Goal: Task Accomplishment & Management: Use online tool/utility

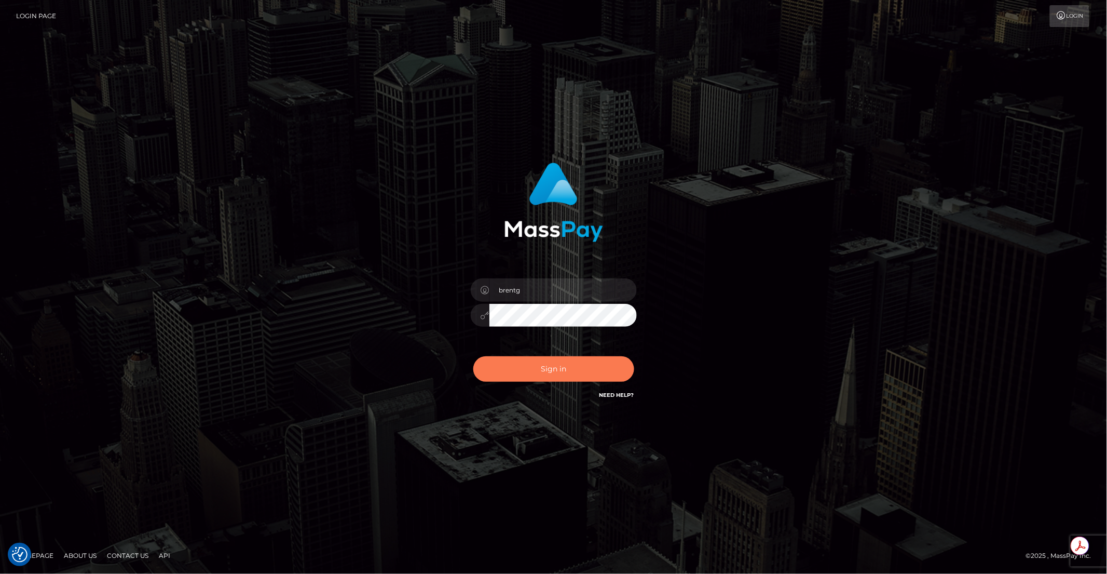
click at [548, 371] on button "Sign in" at bounding box center [553, 368] width 161 height 25
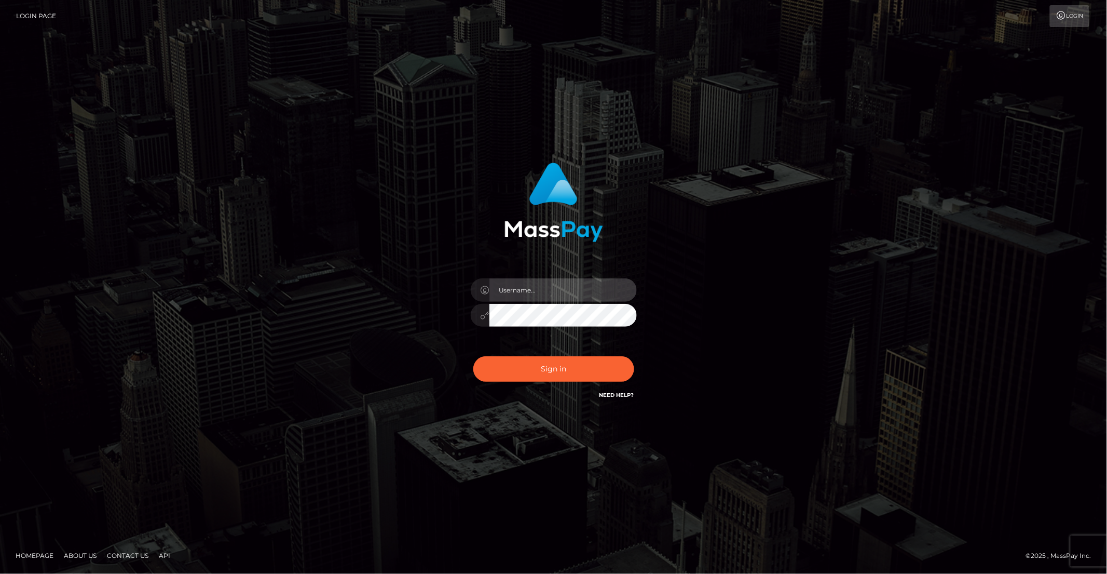
type input "brentg"
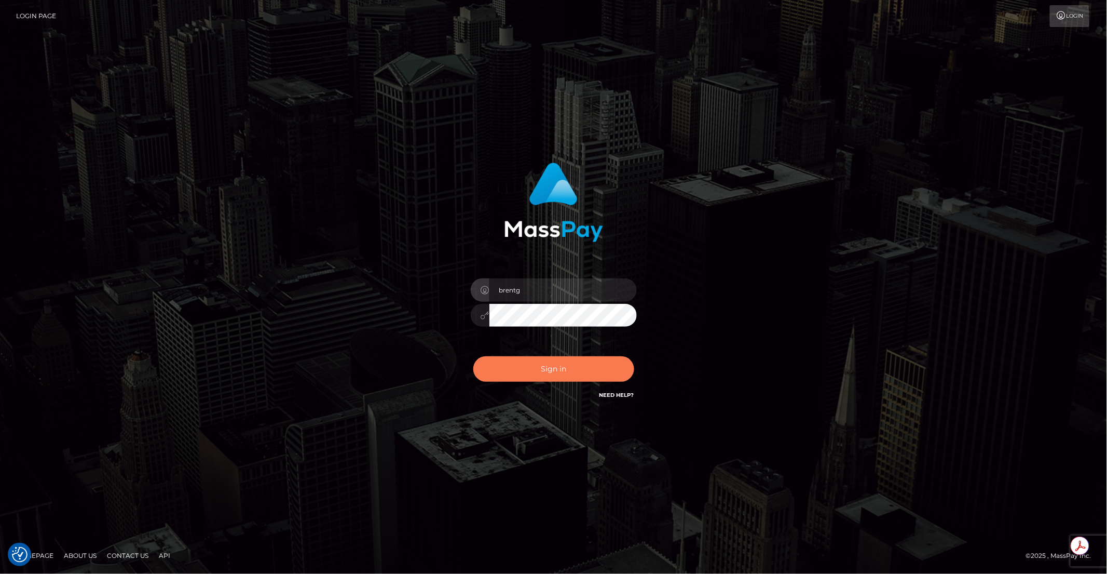
click at [568, 373] on button "Sign in" at bounding box center [553, 368] width 161 height 25
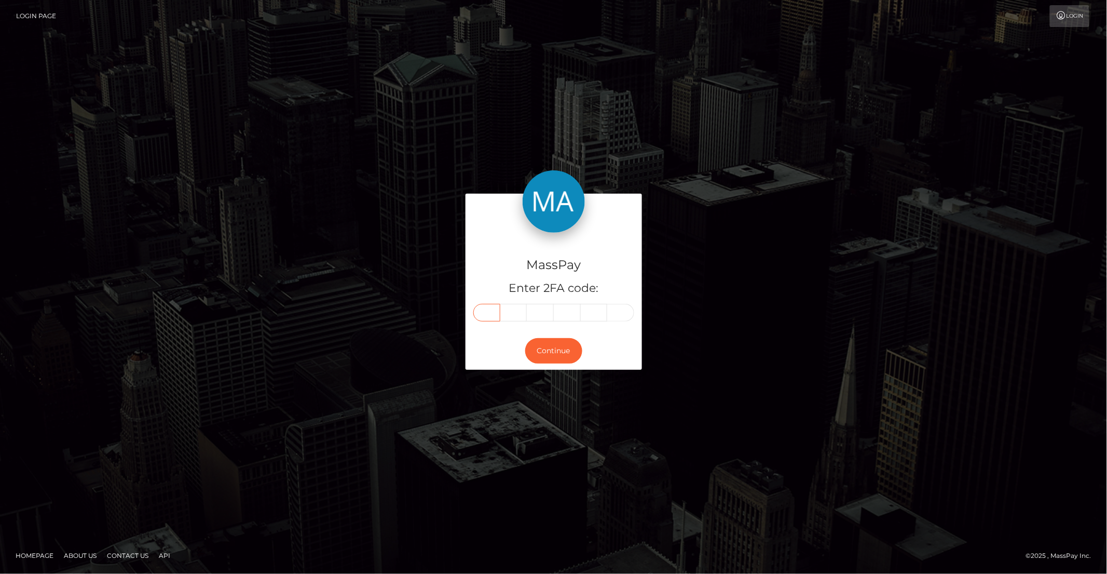
paste input "3"
type input "3"
type input "9"
type input "3"
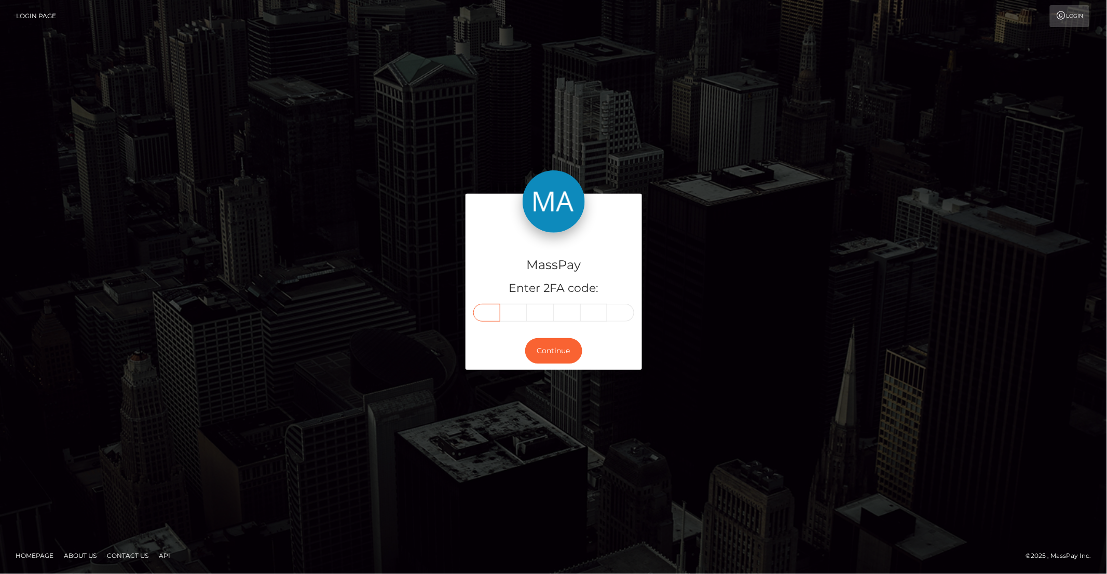
type input "1"
type input "9"
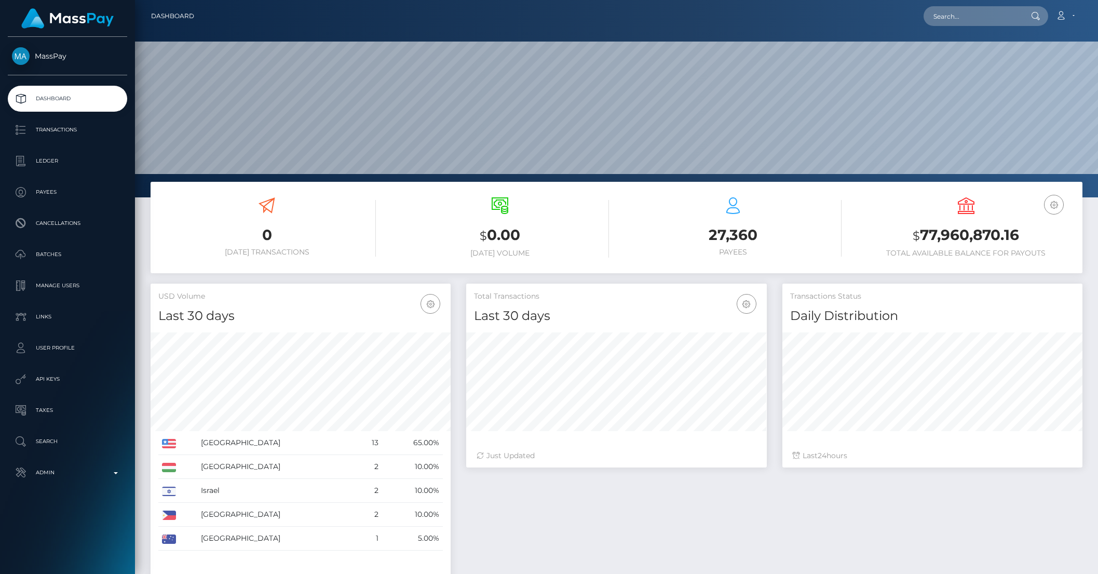
scroll to position [183, 300]
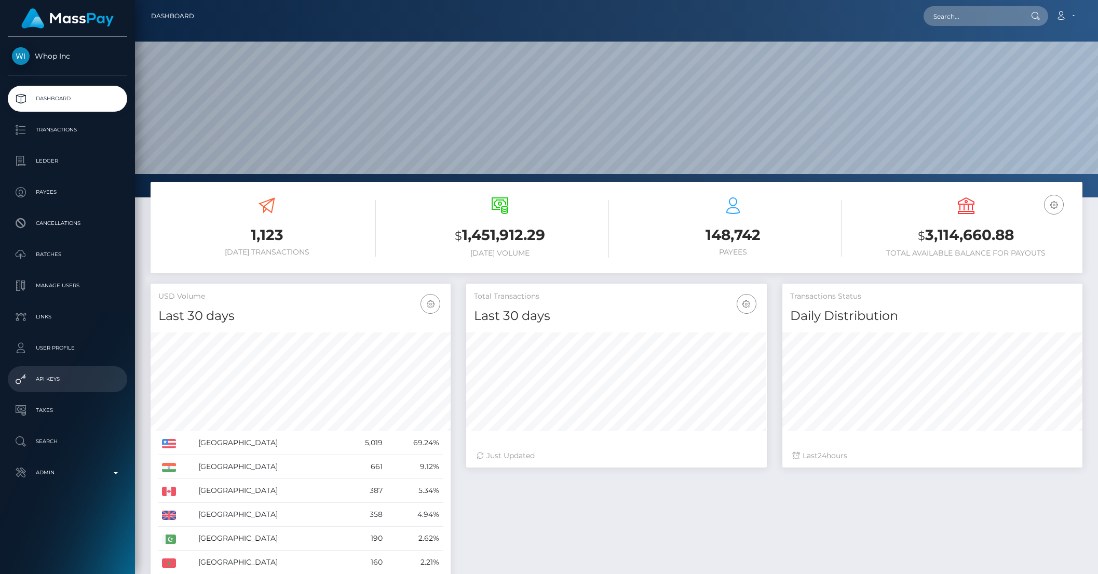
click at [57, 379] on p "API Keys" at bounding box center [67, 379] width 111 height 16
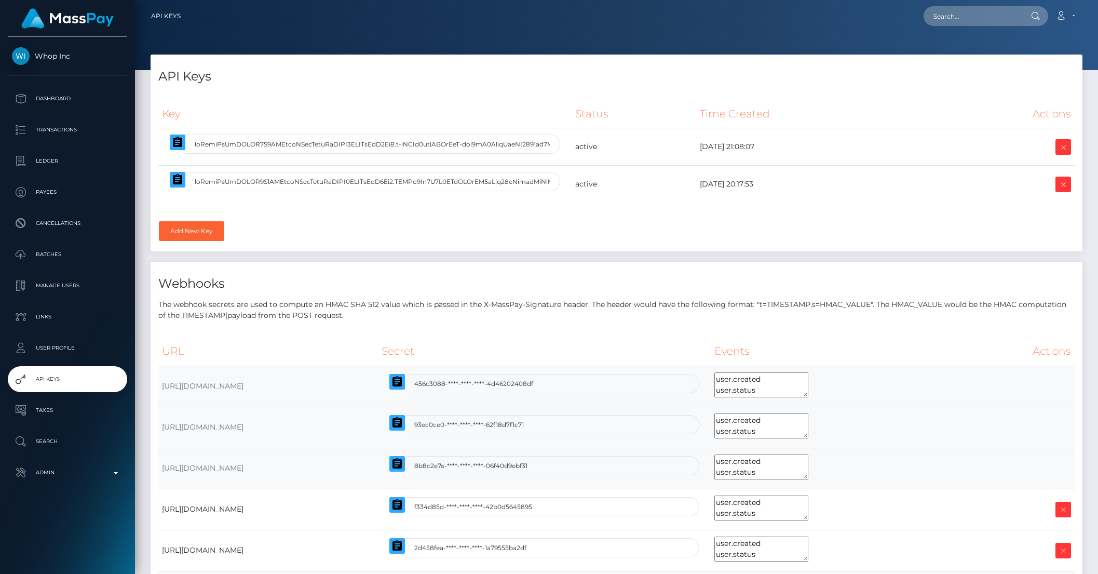
select select
click at [180, 184] on icon "button" at bounding box center [177, 179] width 12 height 12
click at [79, 473] on p "Admin" at bounding box center [67, 473] width 111 height 16
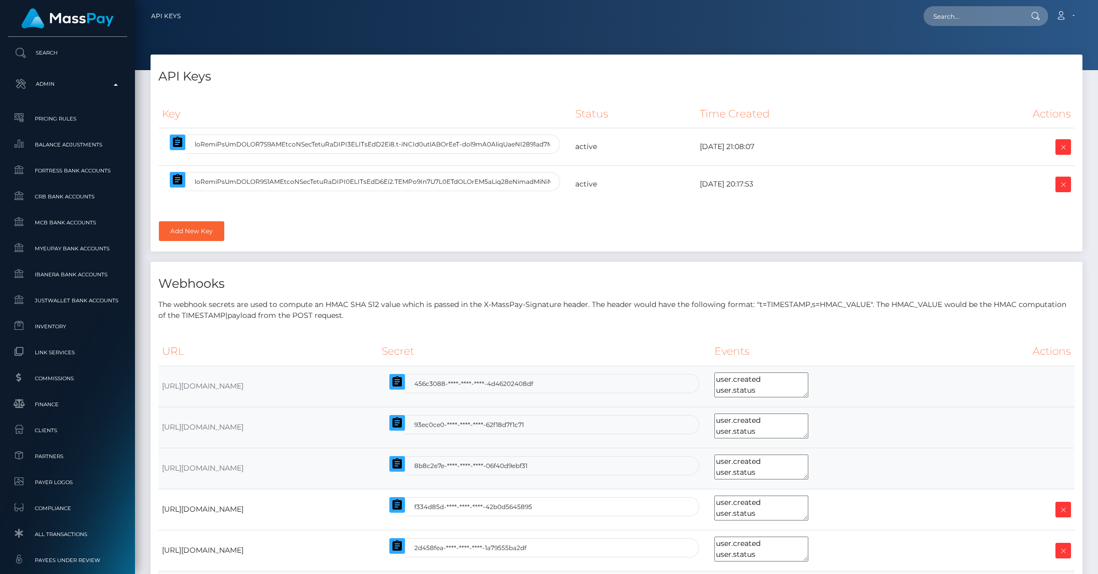
scroll to position [392, 0]
click at [44, 432] on span "Clients" at bounding box center [67, 427] width 111 height 12
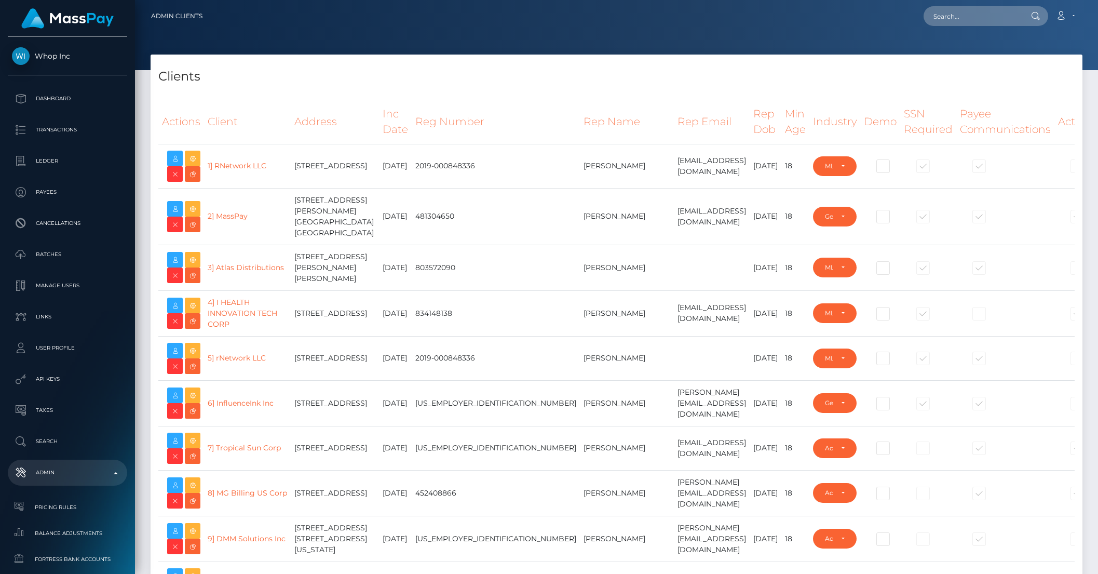
select select "223"
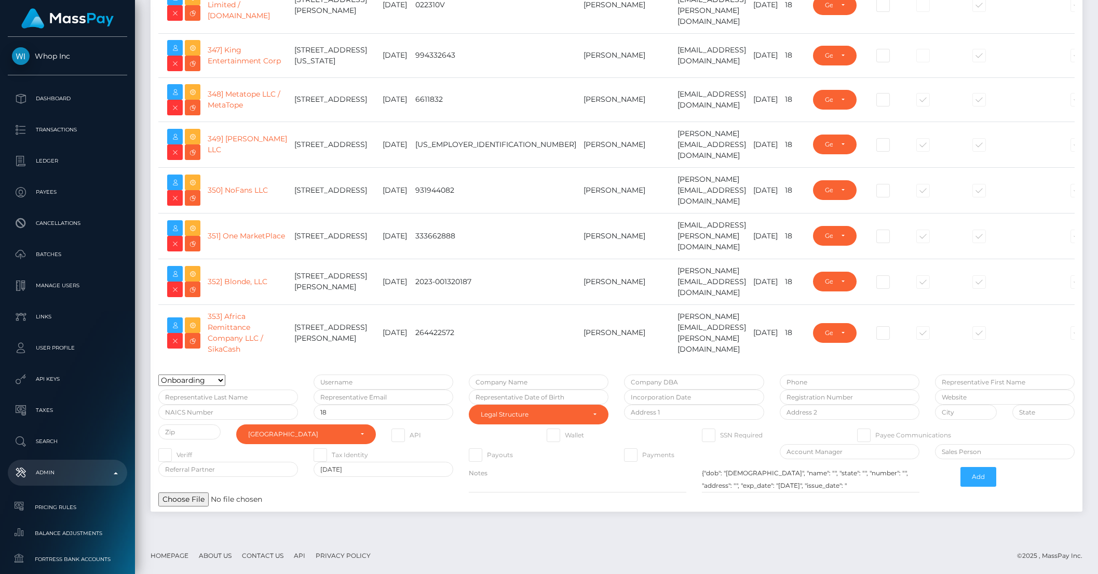
scroll to position [16915, 0]
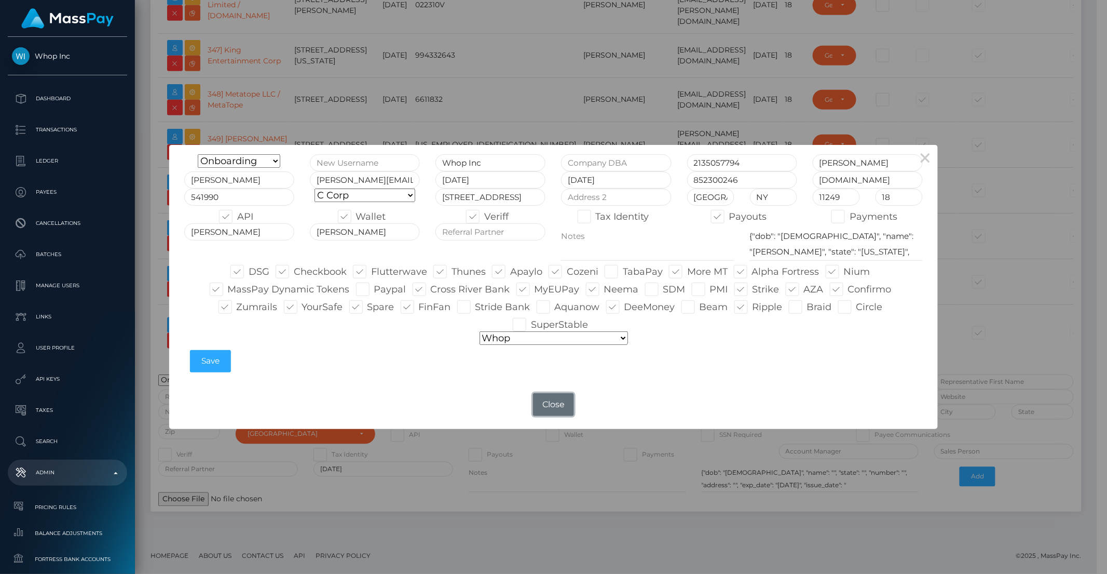
click at [555, 409] on button "Close" at bounding box center [553, 404] width 40 height 23
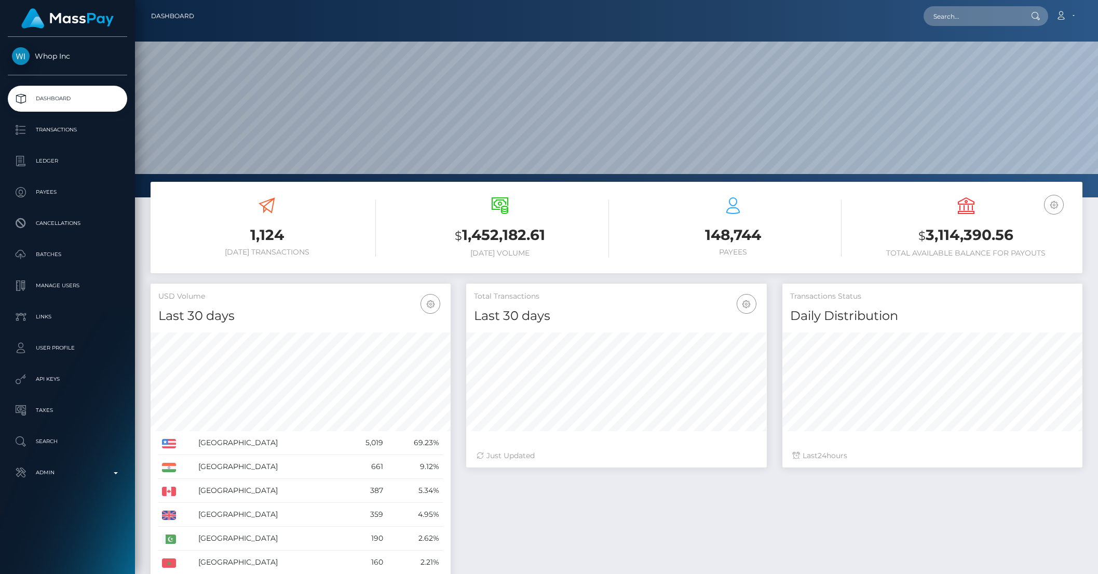
scroll to position [183, 300]
click at [41, 185] on p "Payees" at bounding box center [67, 192] width 111 height 16
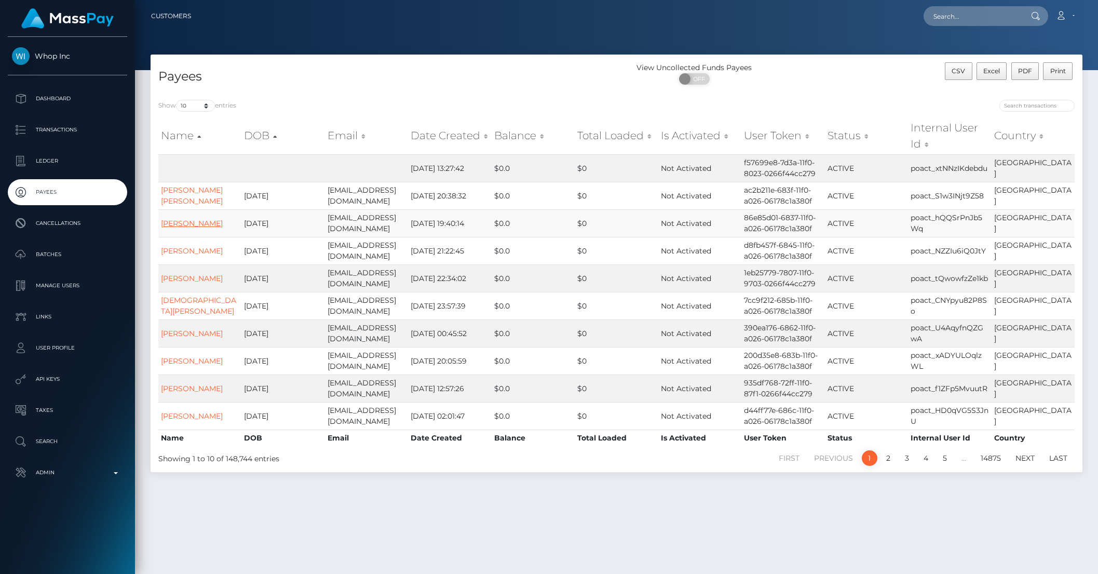
click at [186, 221] on link "Daniyal Ahmed" at bounding box center [192, 223] width 62 height 9
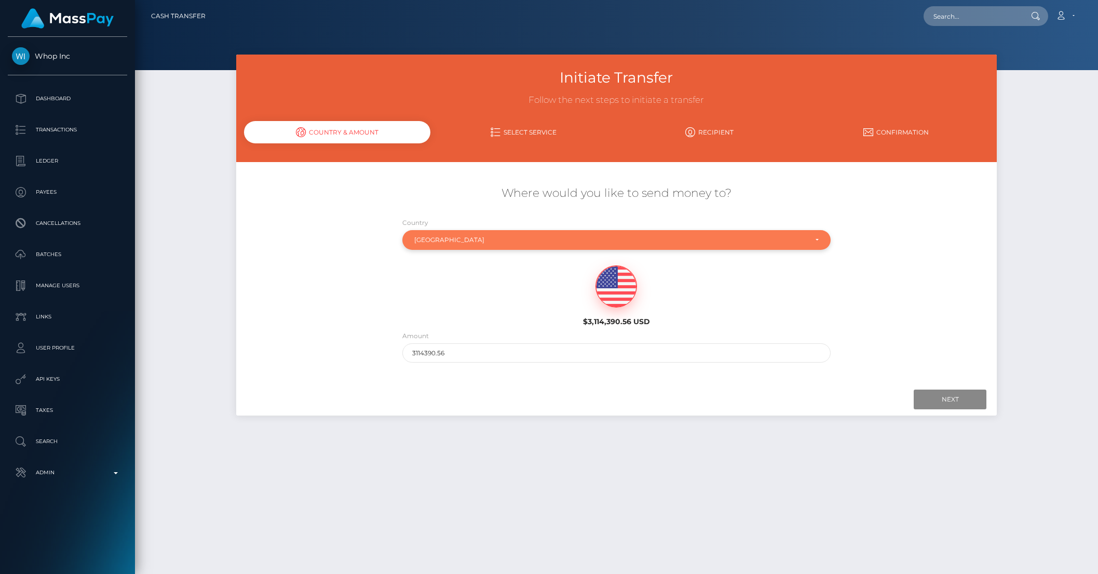
click at [437, 242] on div "[GEOGRAPHIC_DATA]" at bounding box center [610, 240] width 392 height 8
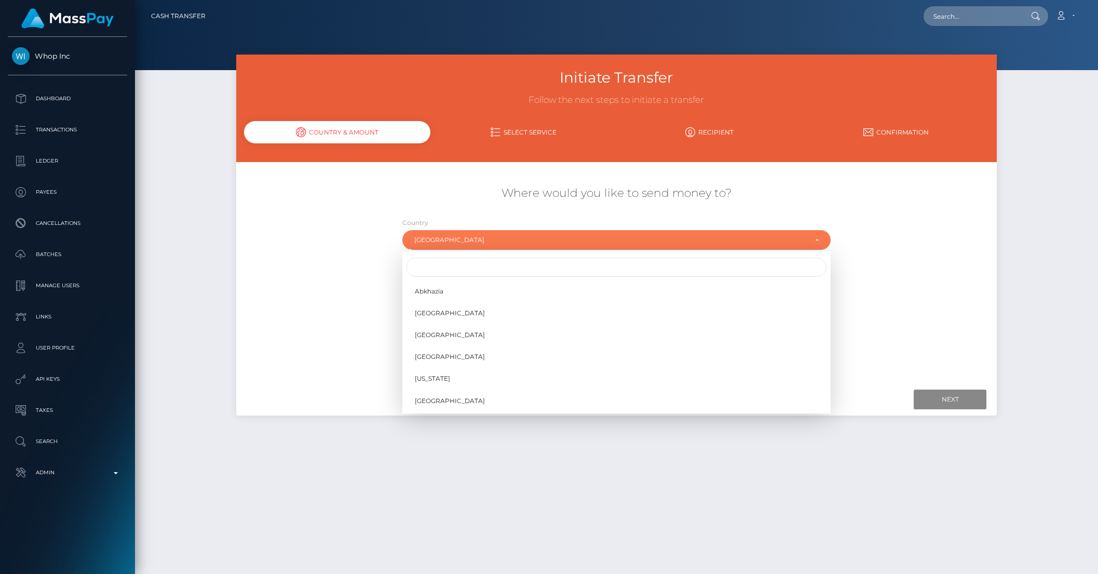
scroll to position [3035, 0]
click at [434, 261] on input "Search" at bounding box center [616, 266] width 420 height 19
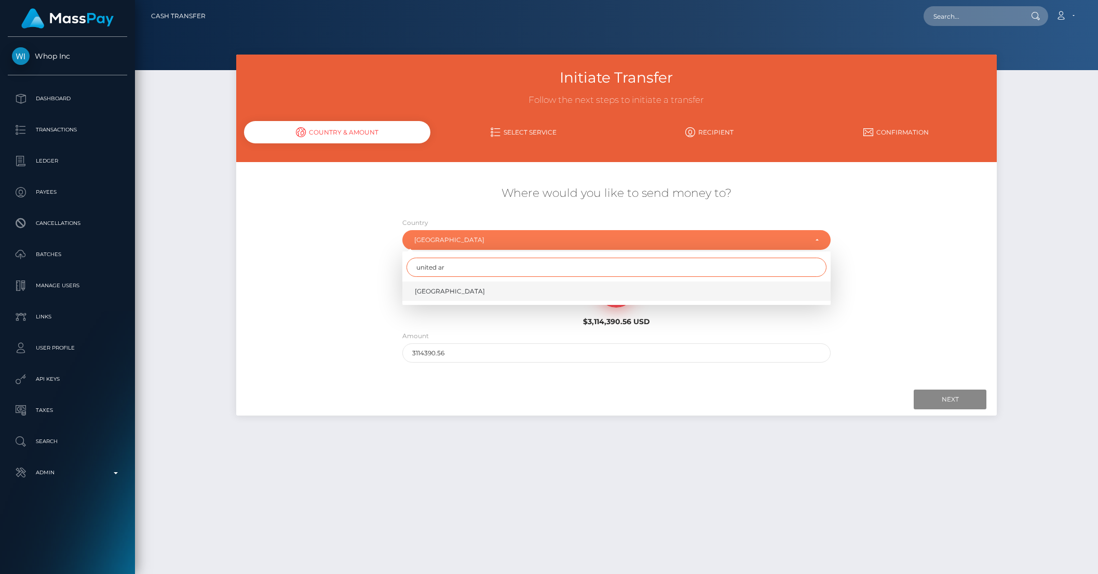
type input "united ar"
drag, startPoint x: 436, startPoint y: 281, endPoint x: 435, endPoint y: 300, distance: 18.7
click at [436, 282] on link "[GEOGRAPHIC_DATA]" at bounding box center [616, 290] width 428 height 19
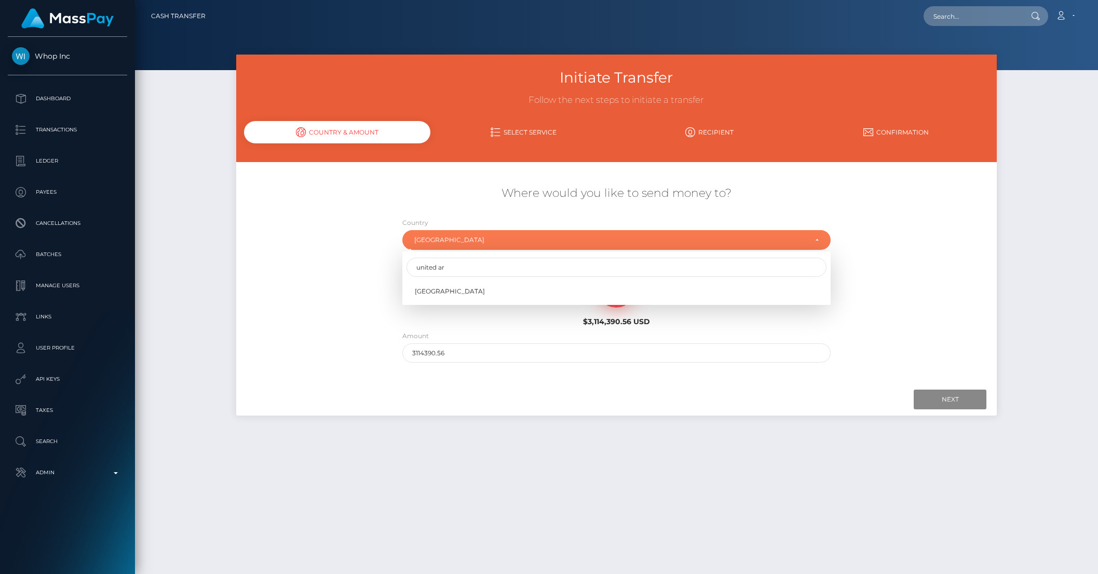
select select "ARE"
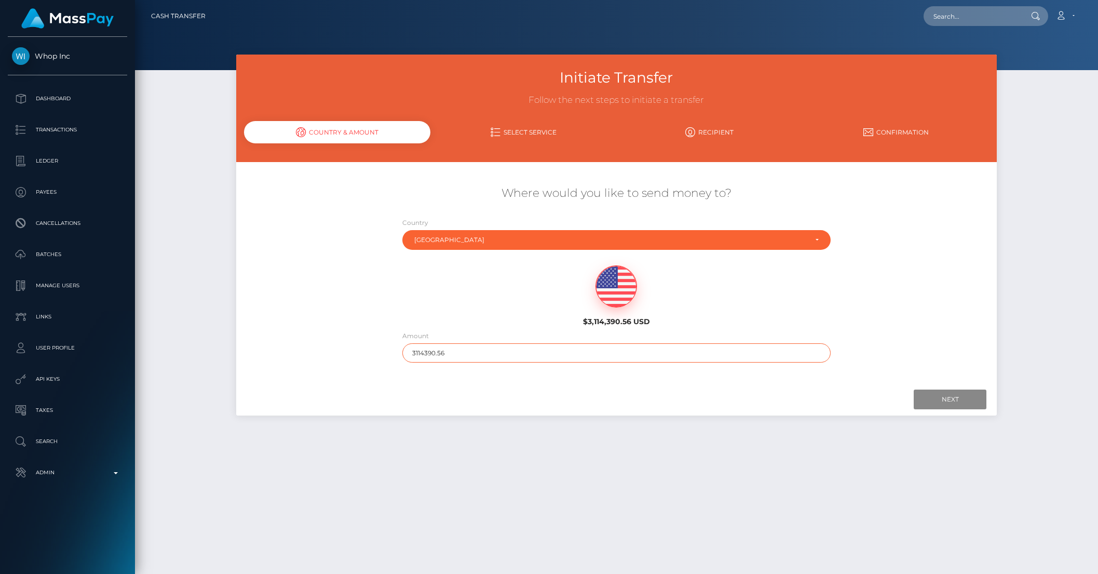
drag, startPoint x: 422, startPoint y: 354, endPoint x: 474, endPoint y: 354, distance: 52.4
click at [474, 354] on input "3114390.56" at bounding box center [616, 352] width 428 height 19
type input "311"
click at [944, 398] on input "Next" at bounding box center [950, 399] width 73 height 20
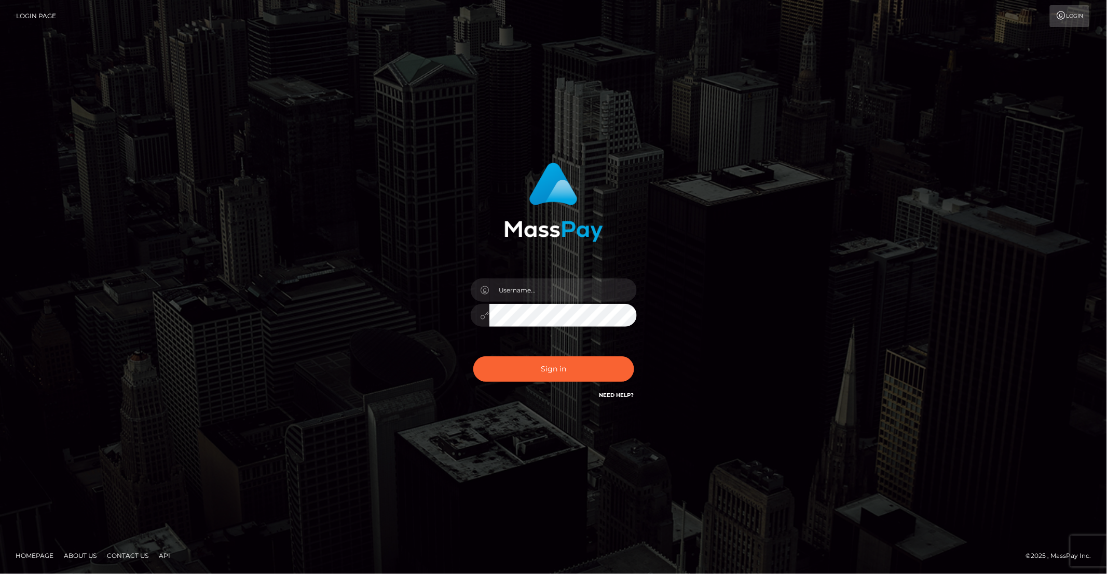
type input "brentg"
